Goal: Information Seeking & Learning: Learn about a topic

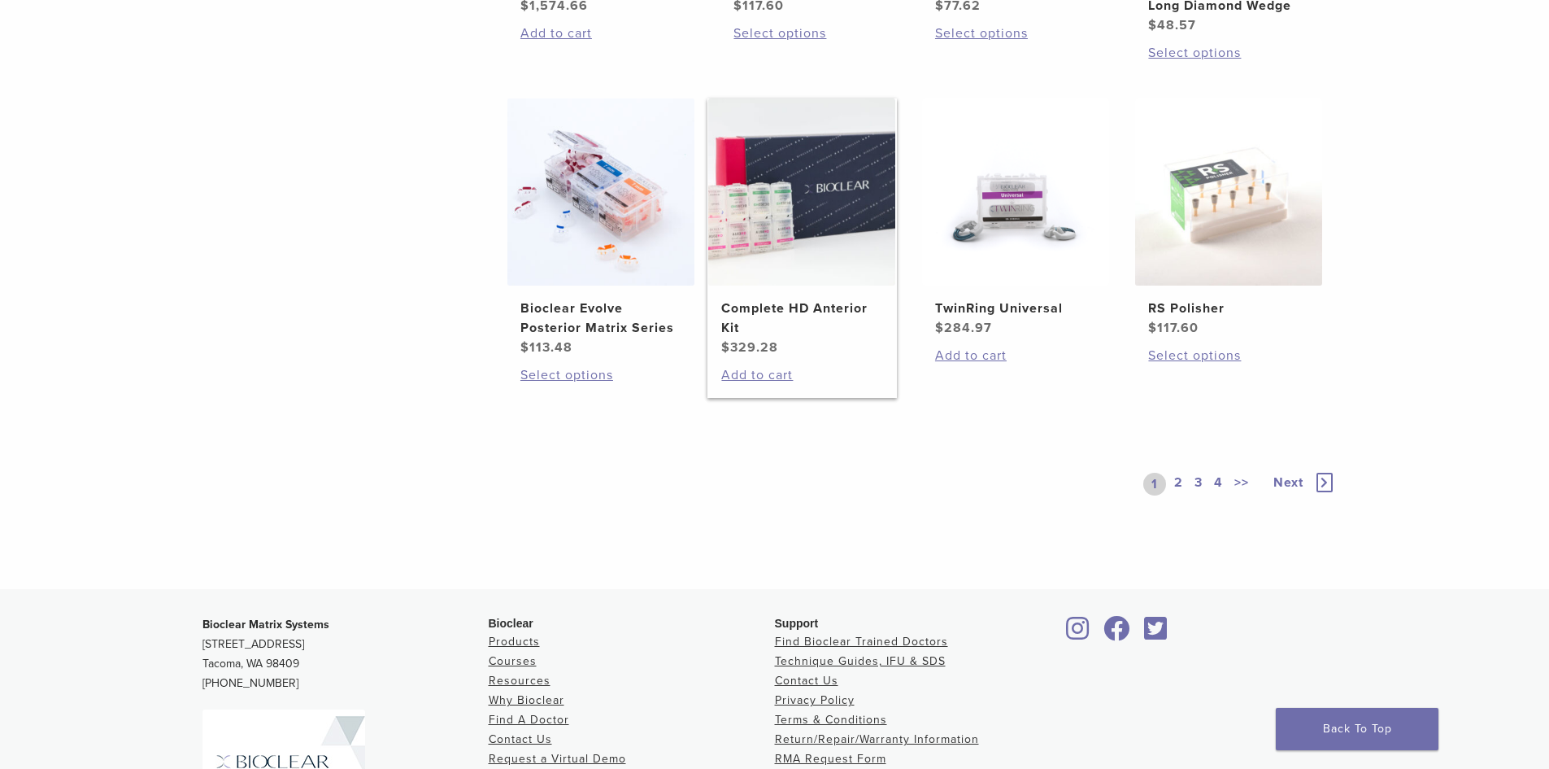
scroll to position [1220, 0]
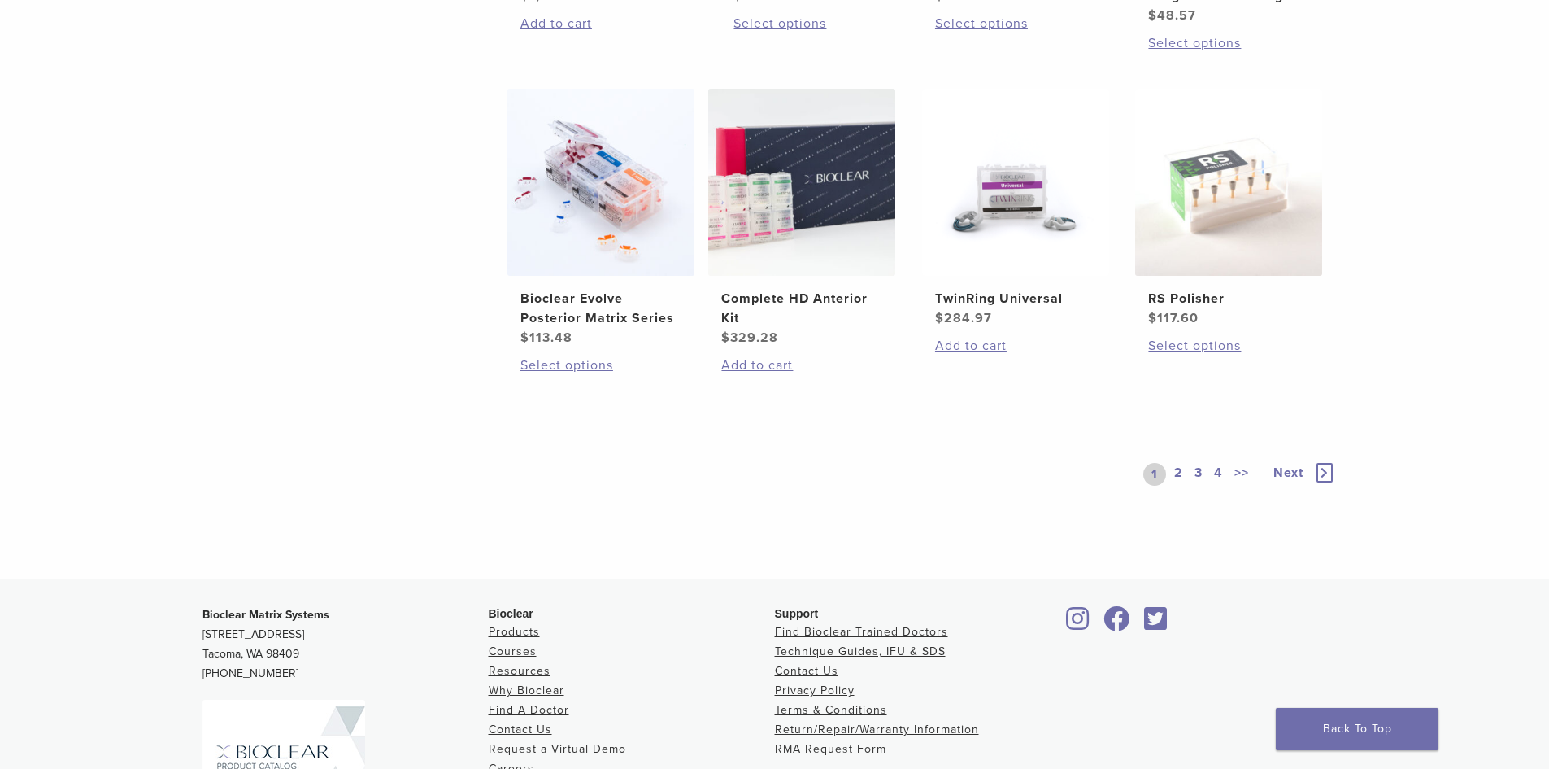
click at [1178, 471] on link "2" at bounding box center [1178, 474] width 15 height 23
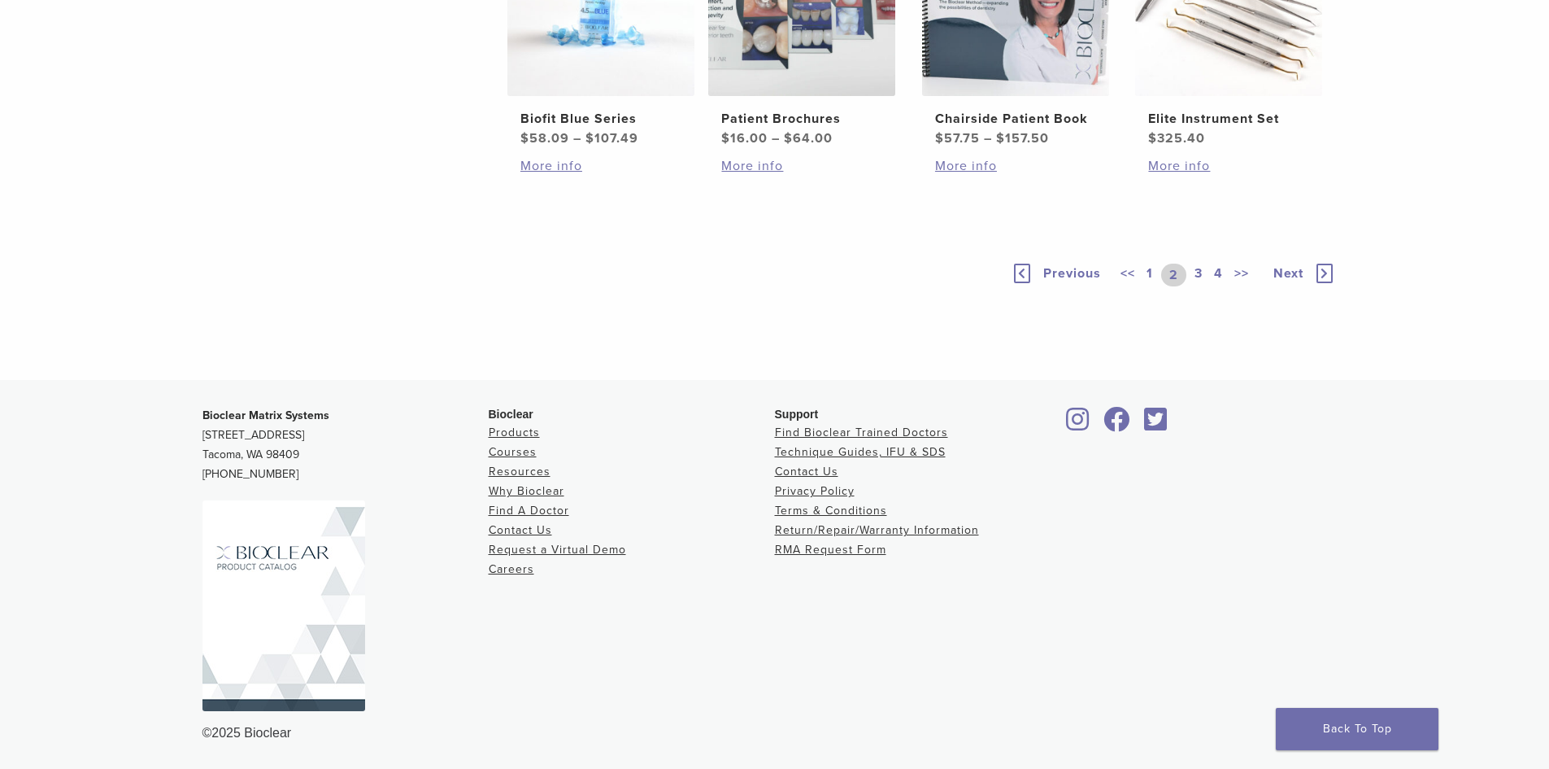
scroll to position [1400, 0]
click at [1199, 272] on link "3" at bounding box center [1198, 275] width 15 height 23
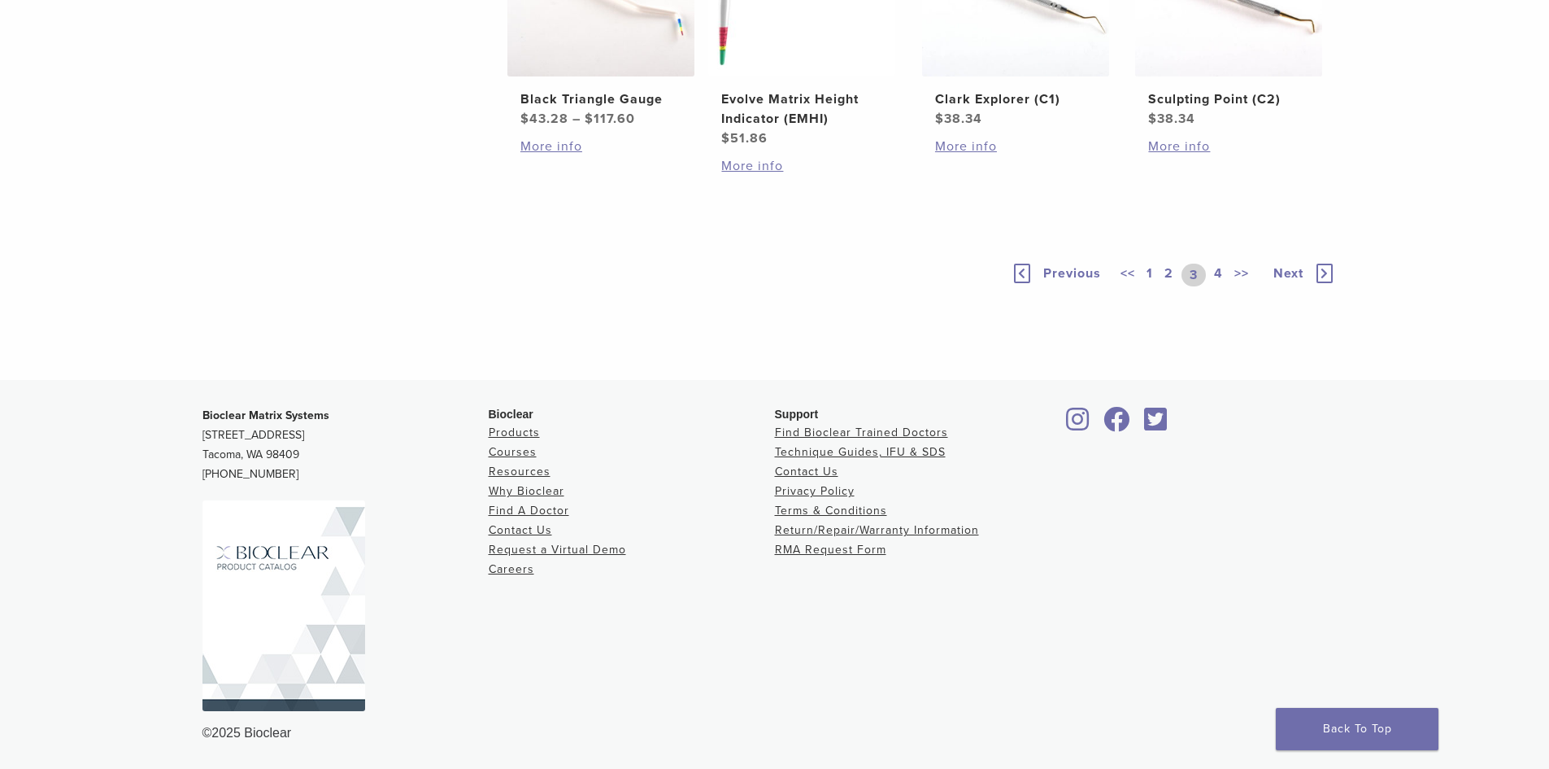
scroll to position [1419, 0]
click at [1219, 274] on link "4" at bounding box center [1218, 275] width 15 height 23
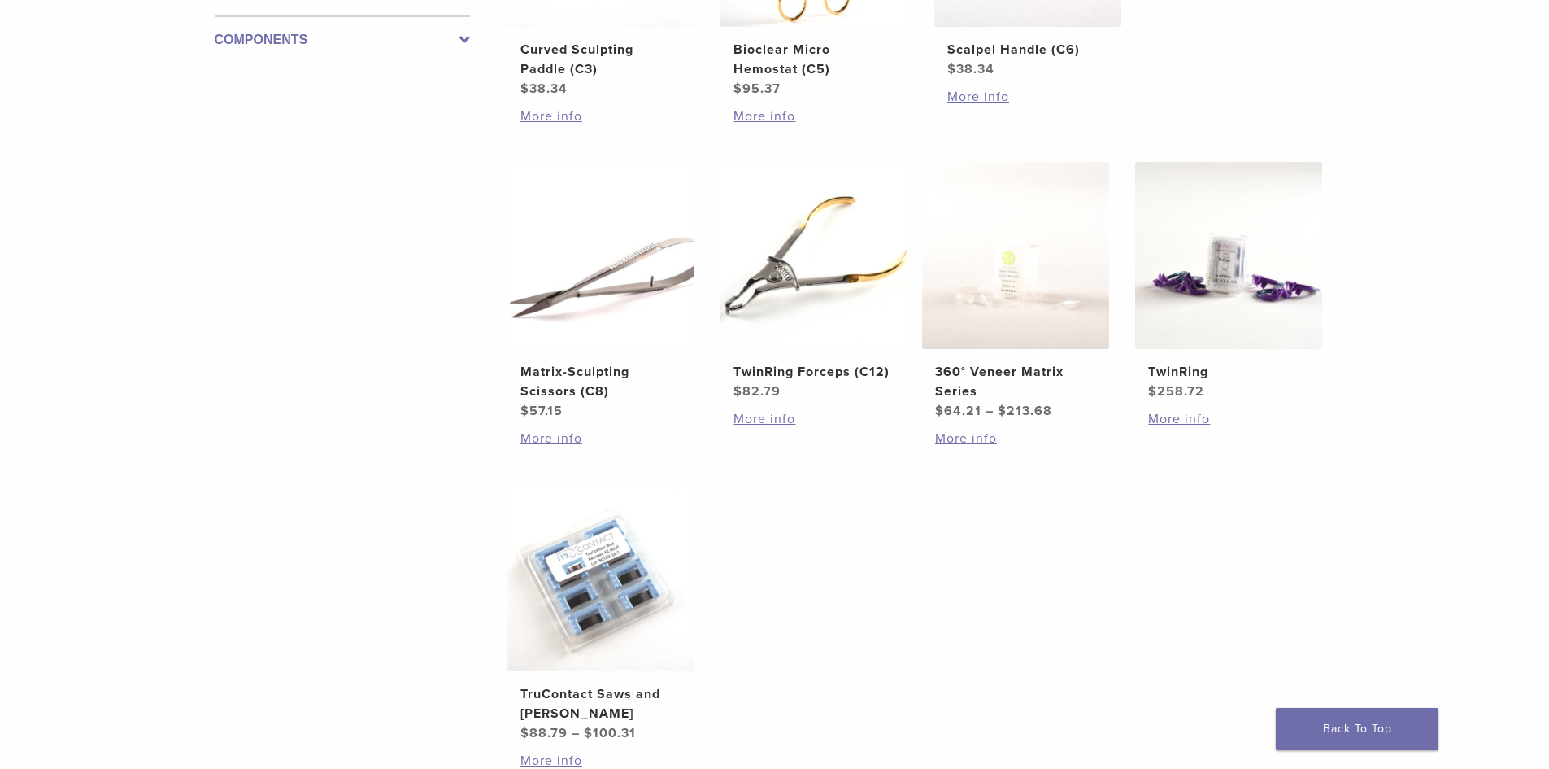
scroll to position [1094, 0]
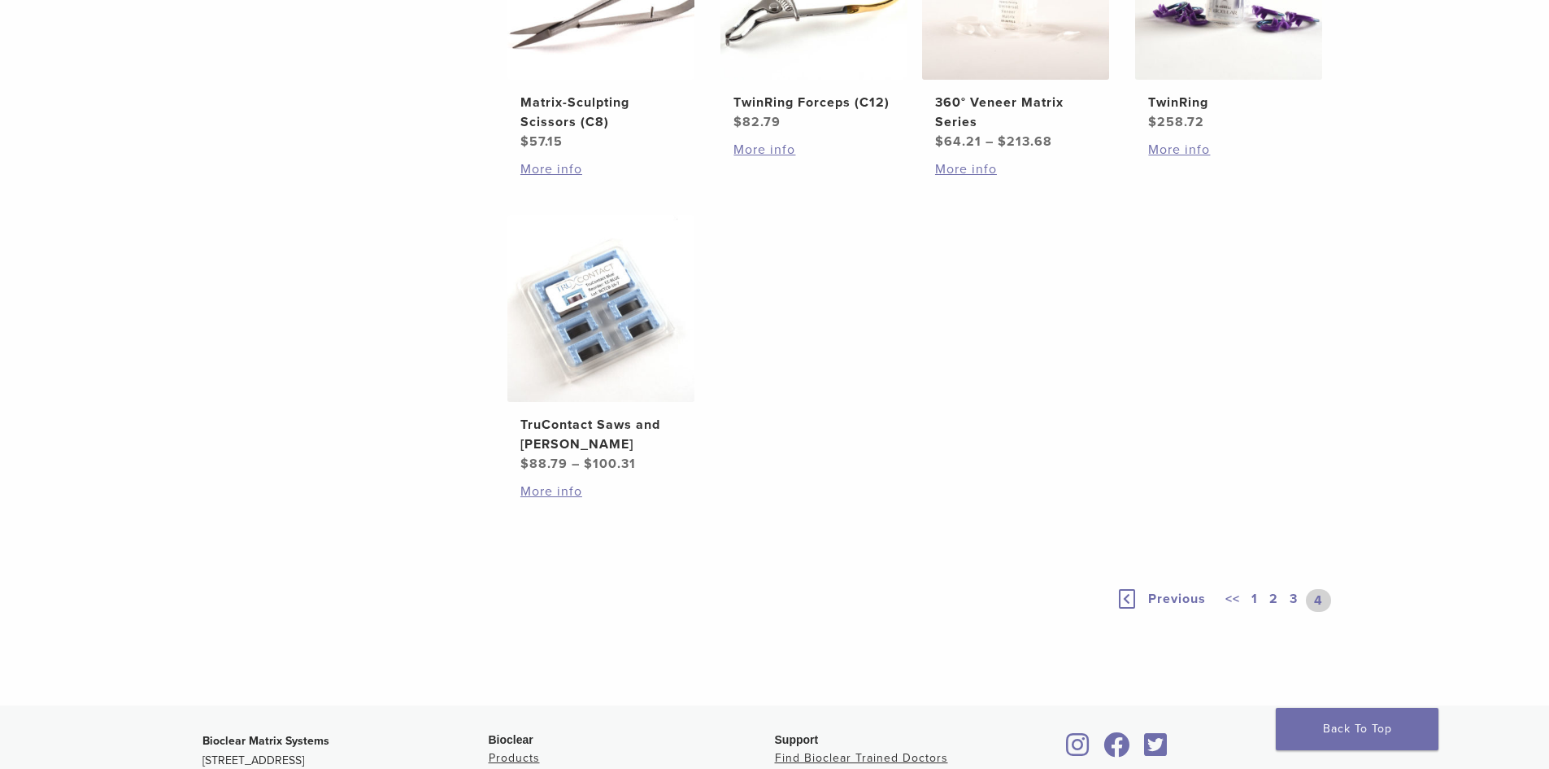
click at [1257, 599] on link "1" at bounding box center [1254, 600] width 13 height 23
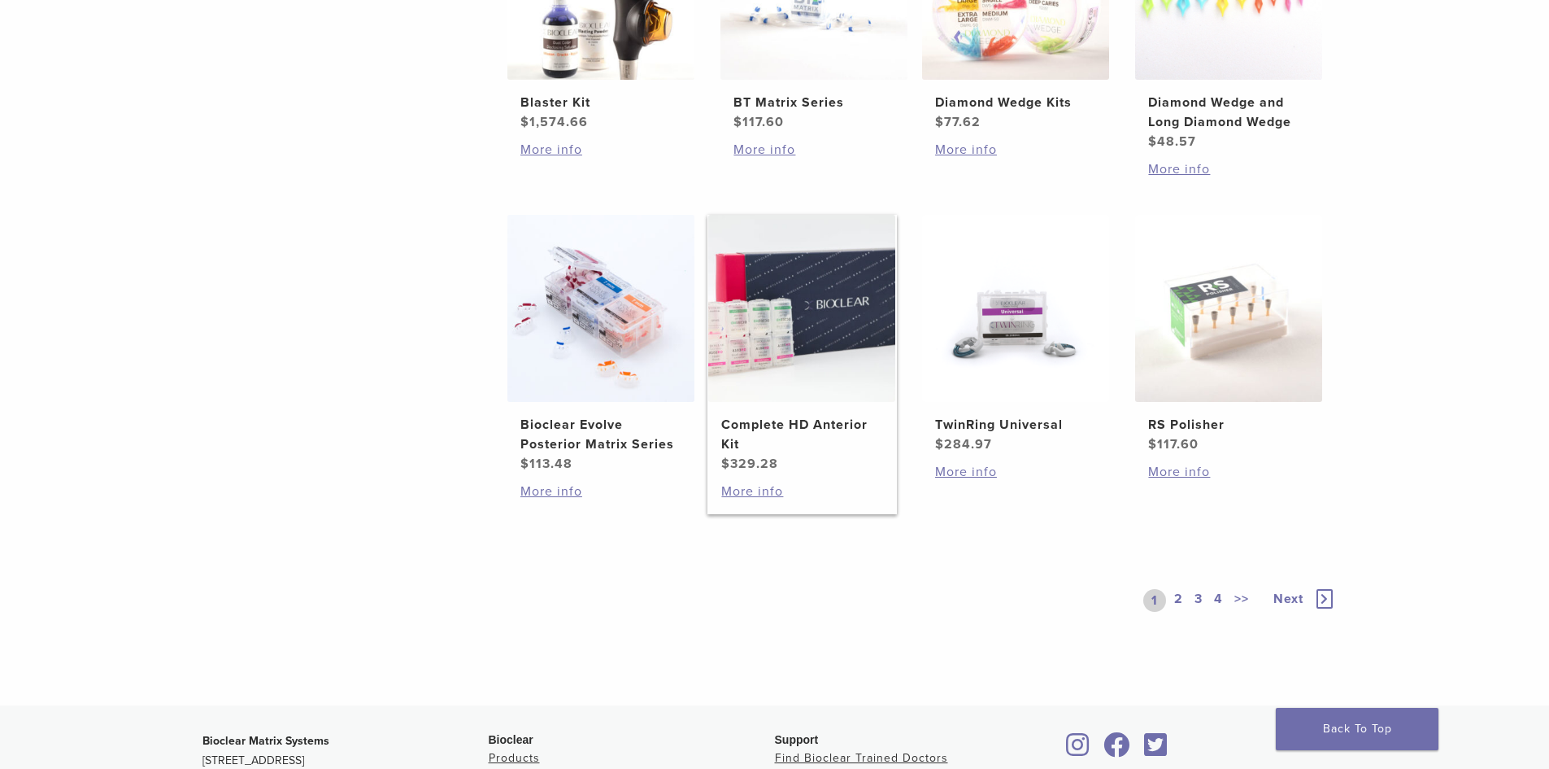
click at [794, 424] on h2 "Complete HD Anterior Kit" at bounding box center [801, 434] width 161 height 39
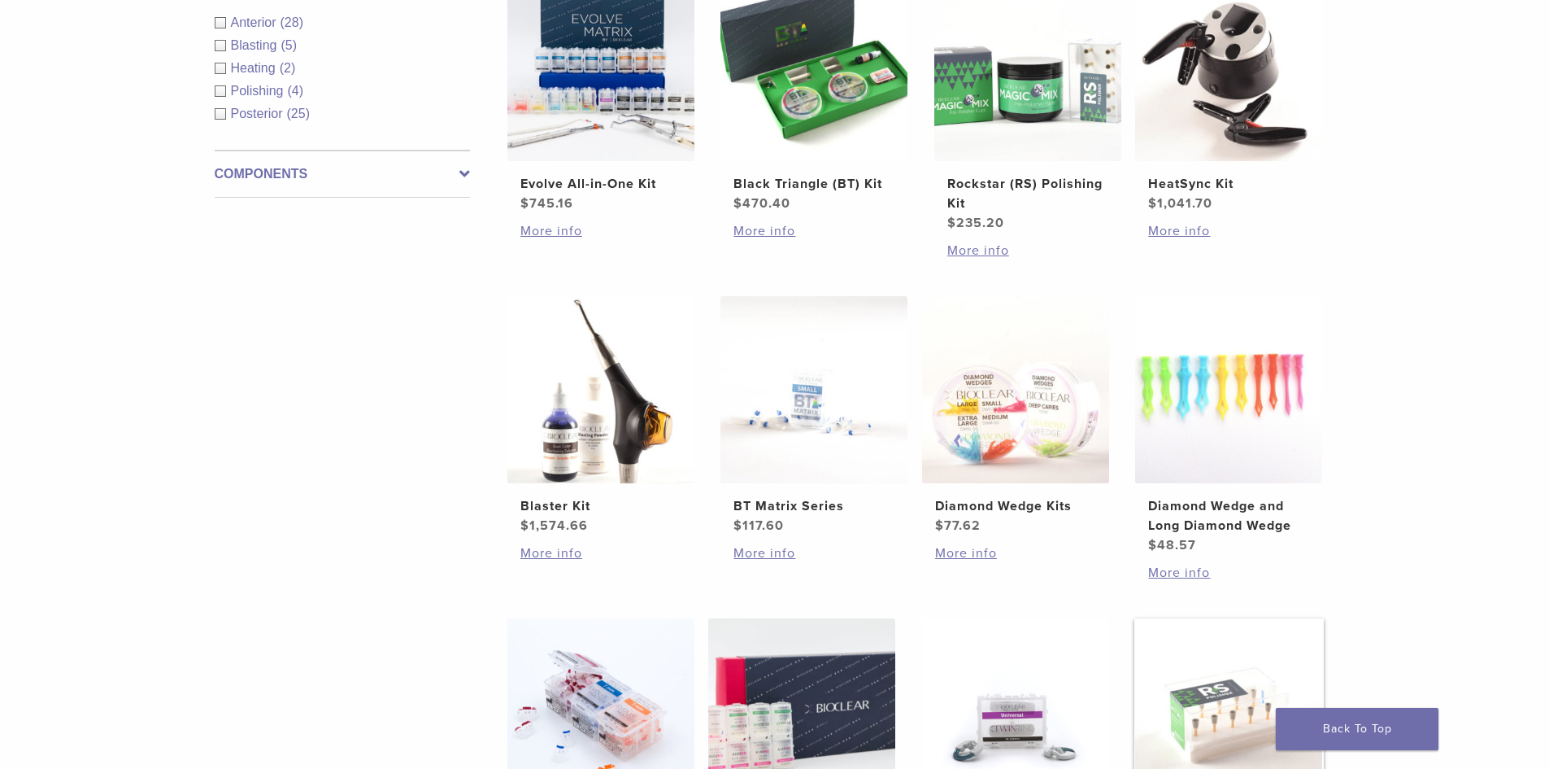
scroll to position [606, 0]
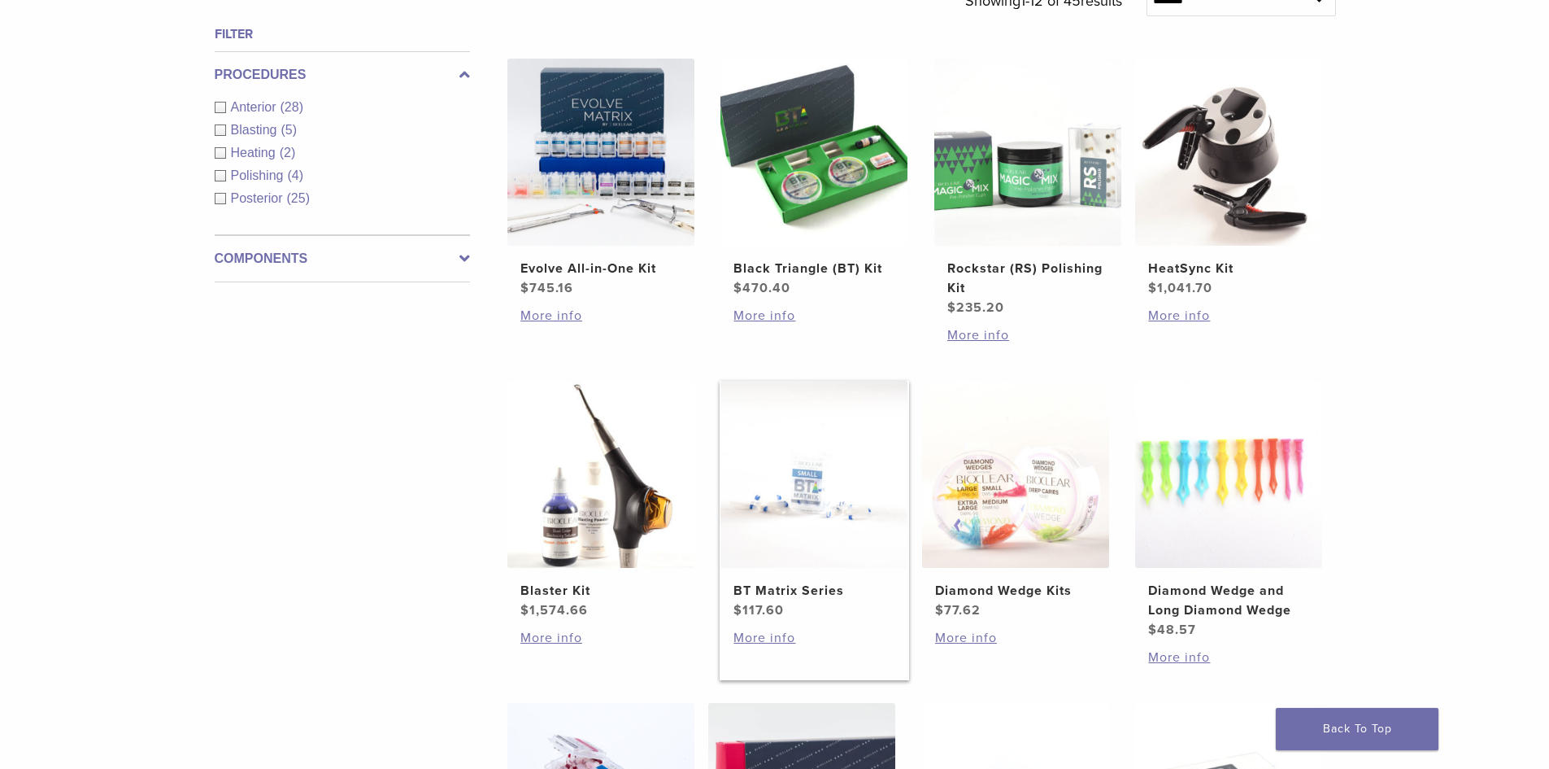
click at [793, 590] on h2 "BT Matrix Series" at bounding box center [814, 591] width 161 height 20
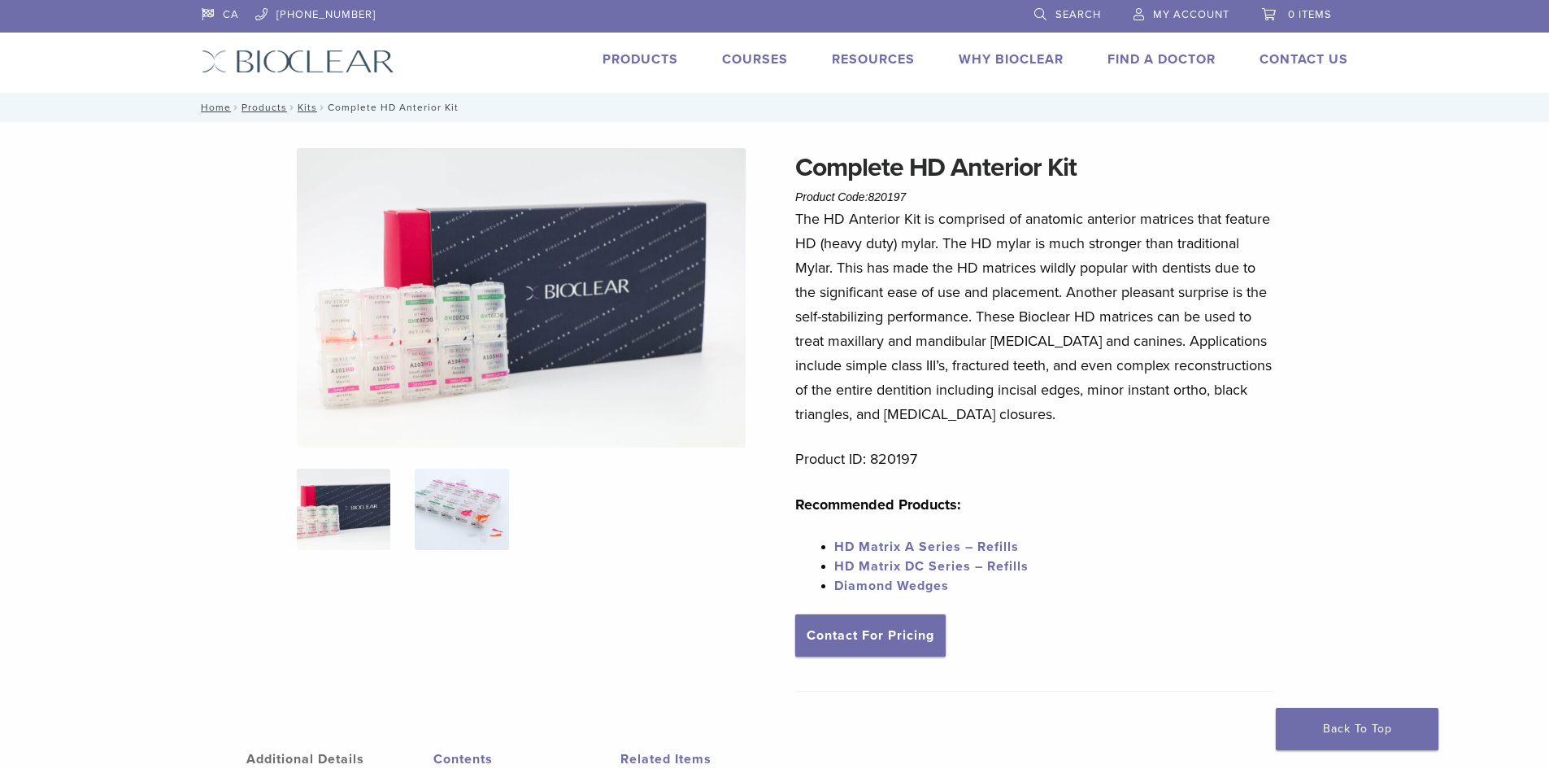
click at [459, 521] on img at bounding box center [462, 508] width 94 height 81
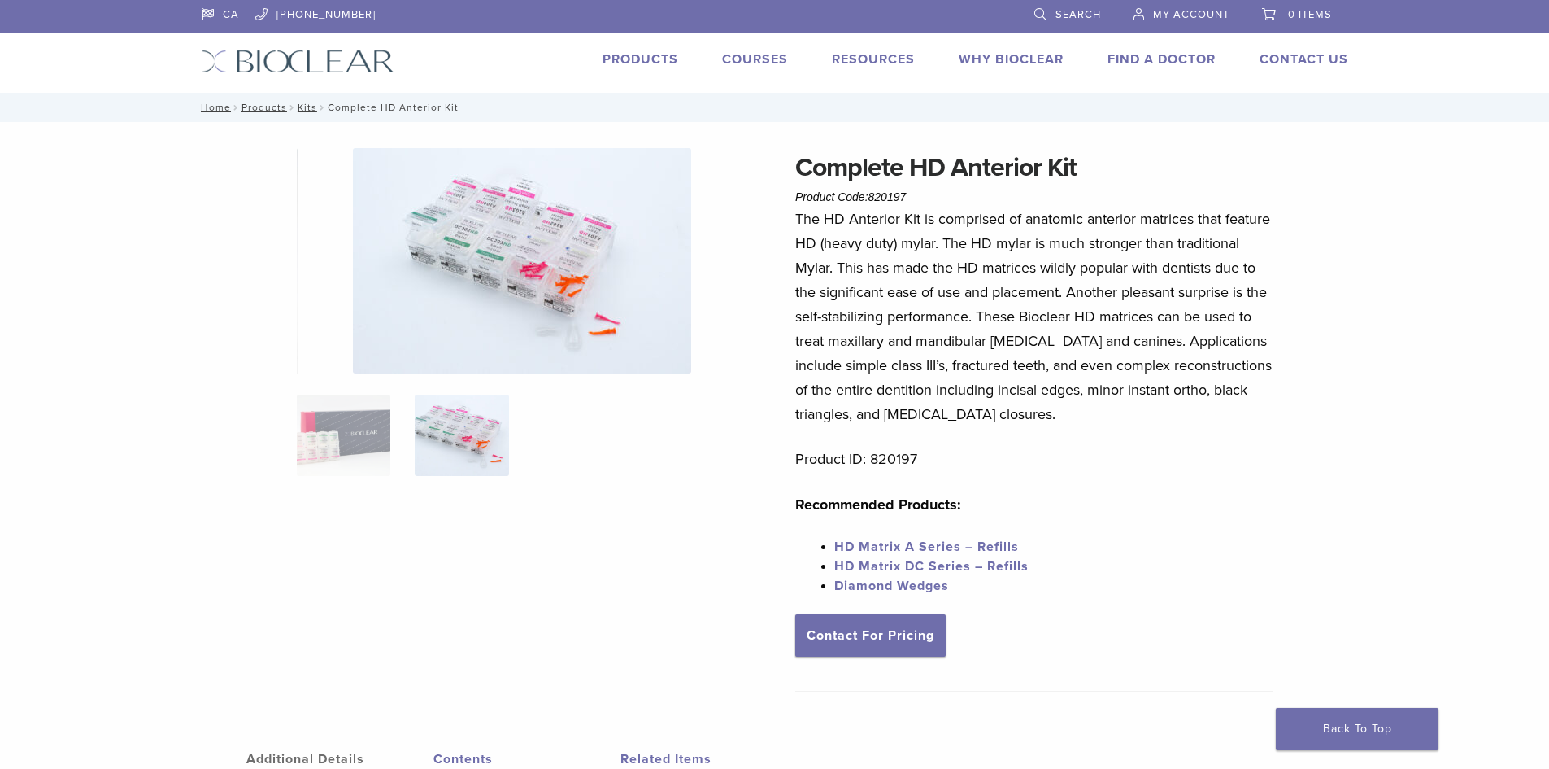
click at [548, 258] on img at bounding box center [522, 260] width 338 height 225
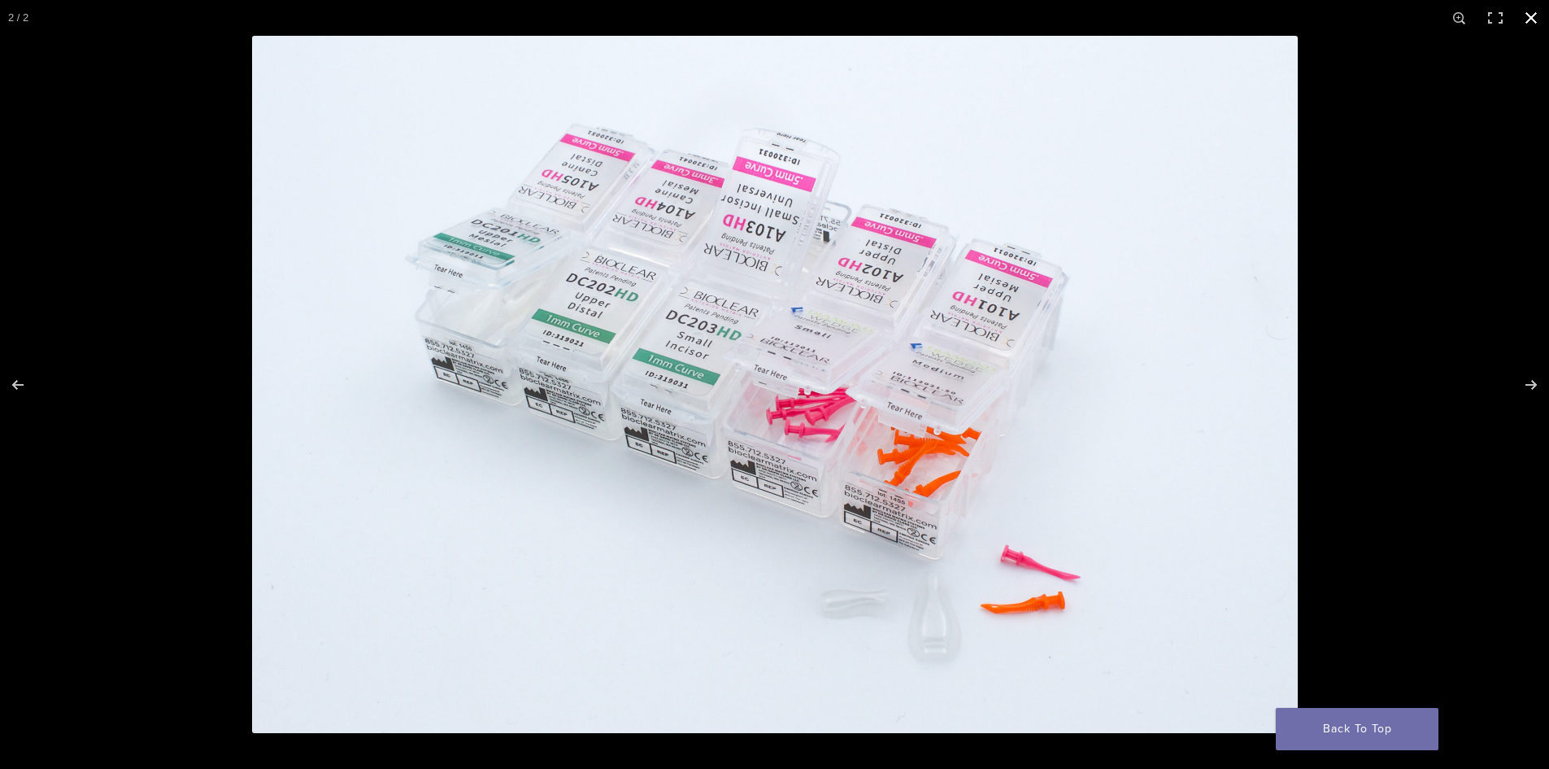
click at [1374, 318] on div at bounding box center [1026, 420] width 1549 height 769
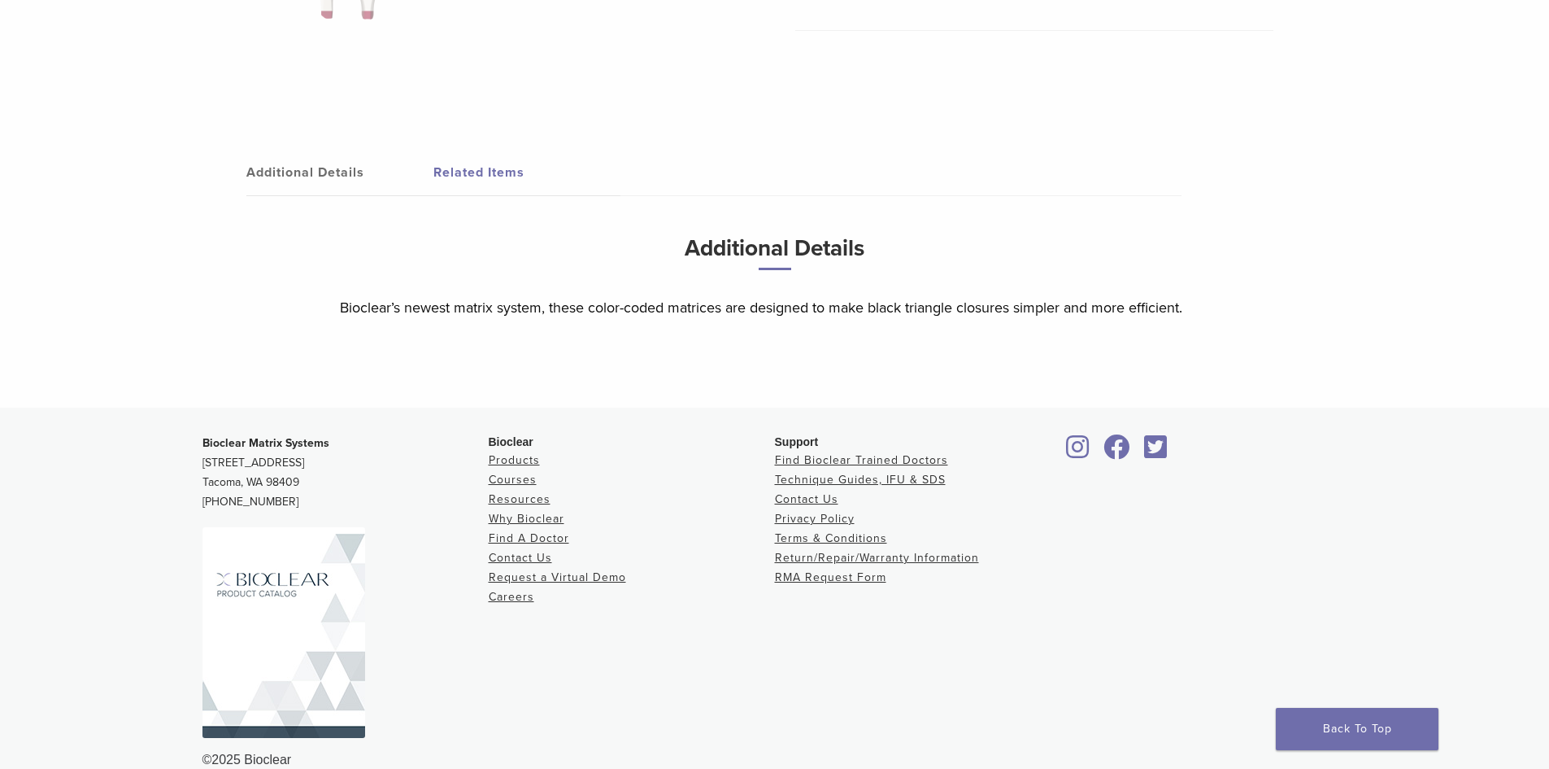
scroll to position [735, 0]
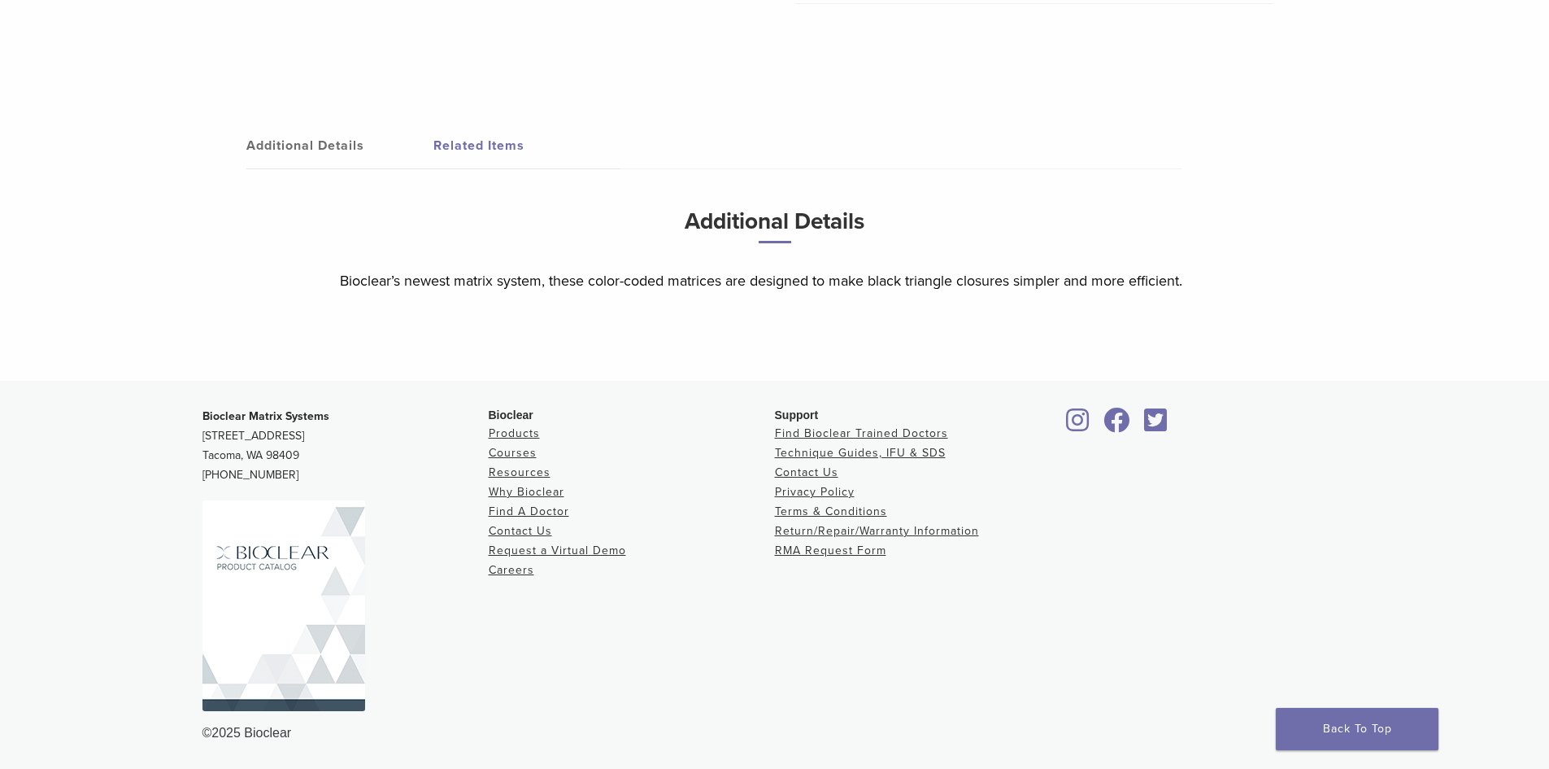
click at [275, 560] on img at bounding box center [284, 605] width 163 height 211
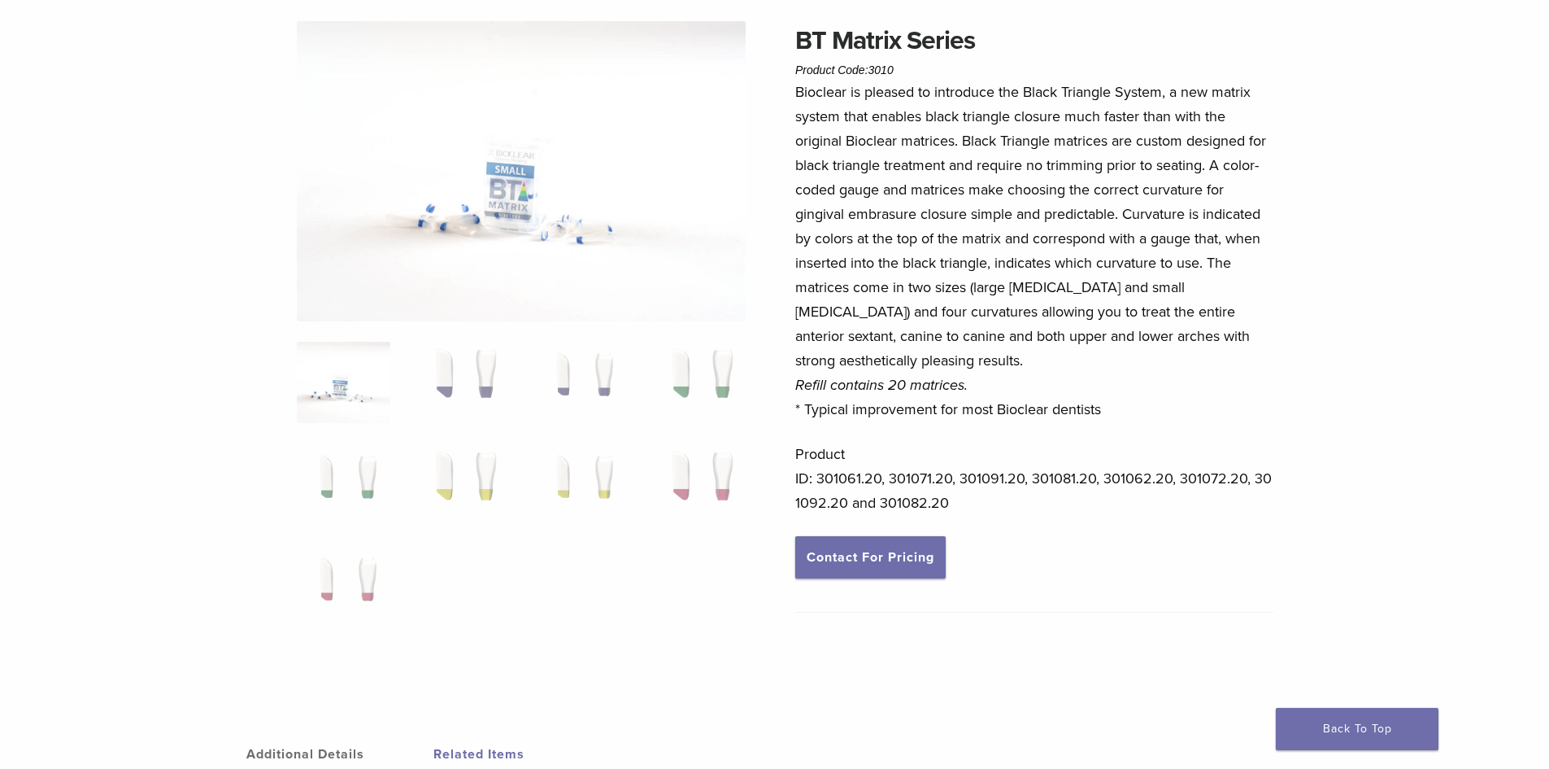
scroll to position [0, 0]
